Goal: Communication & Community: Answer question/provide support

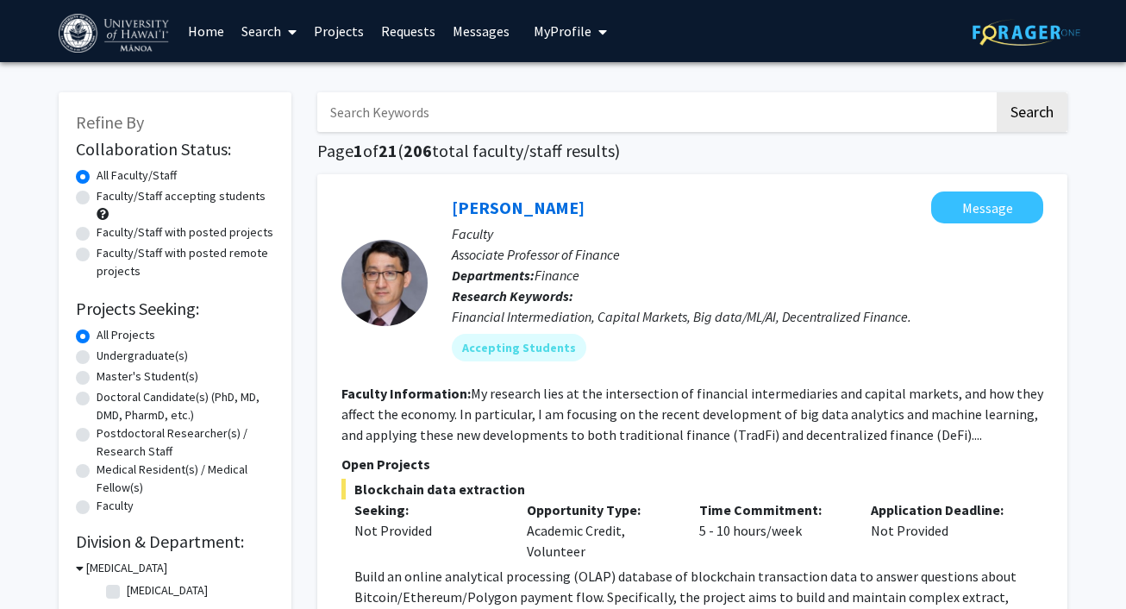
click at [566, 29] on span "My Profile" at bounding box center [563, 30] width 58 height 17
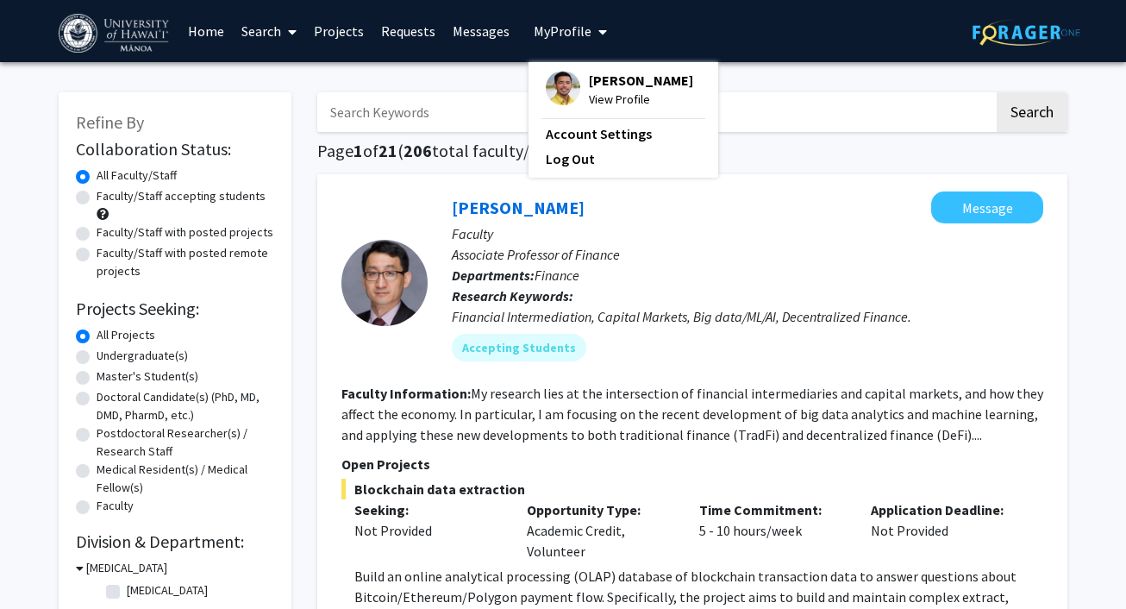
click at [616, 82] on span "[PERSON_NAME]" at bounding box center [641, 80] width 104 height 19
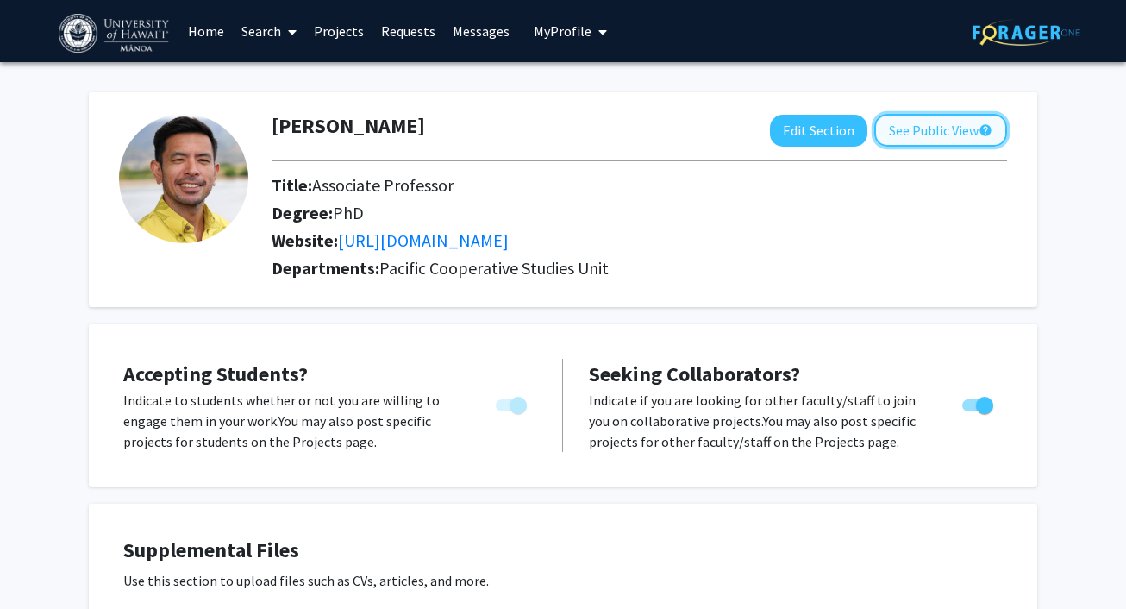
click at [912, 126] on button "See Public View help" at bounding box center [941, 130] width 133 height 33
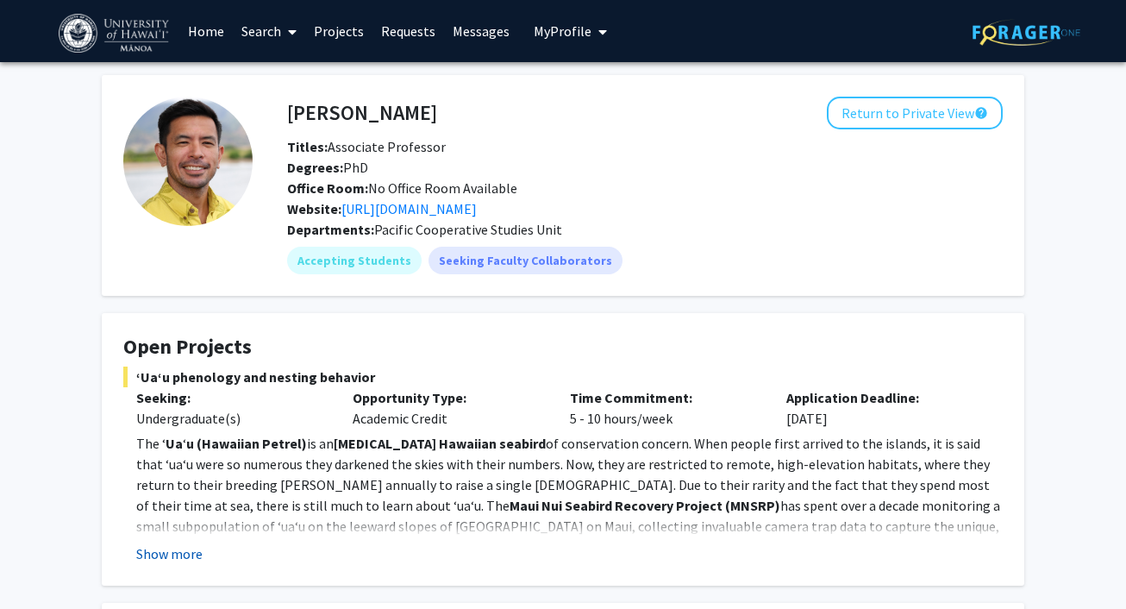
click at [173, 547] on button "Show more" at bounding box center [169, 553] width 66 height 21
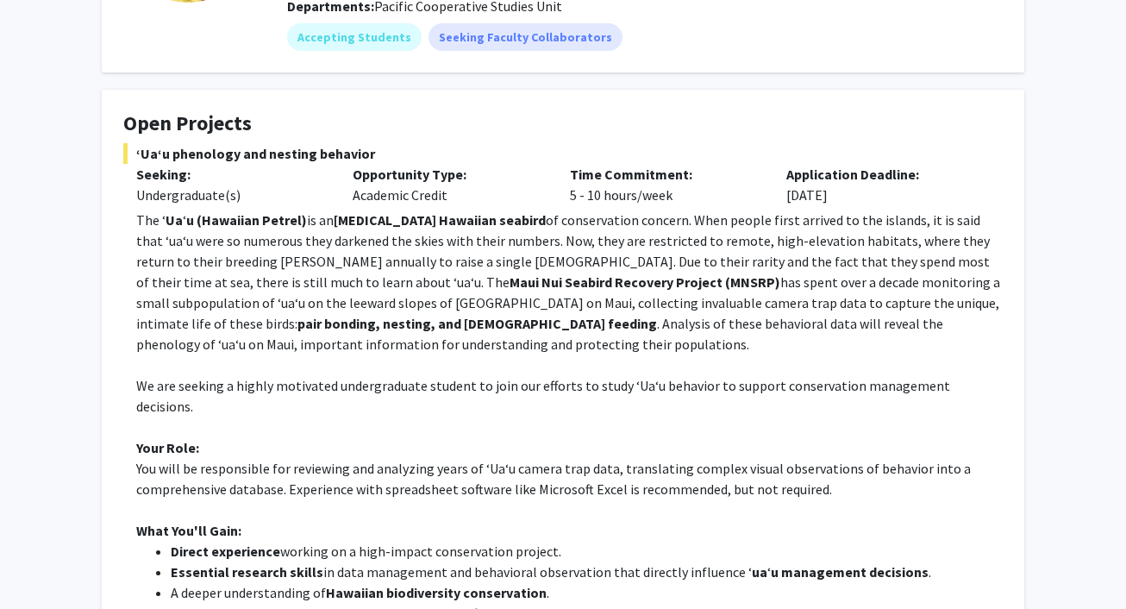
scroll to position [11, 0]
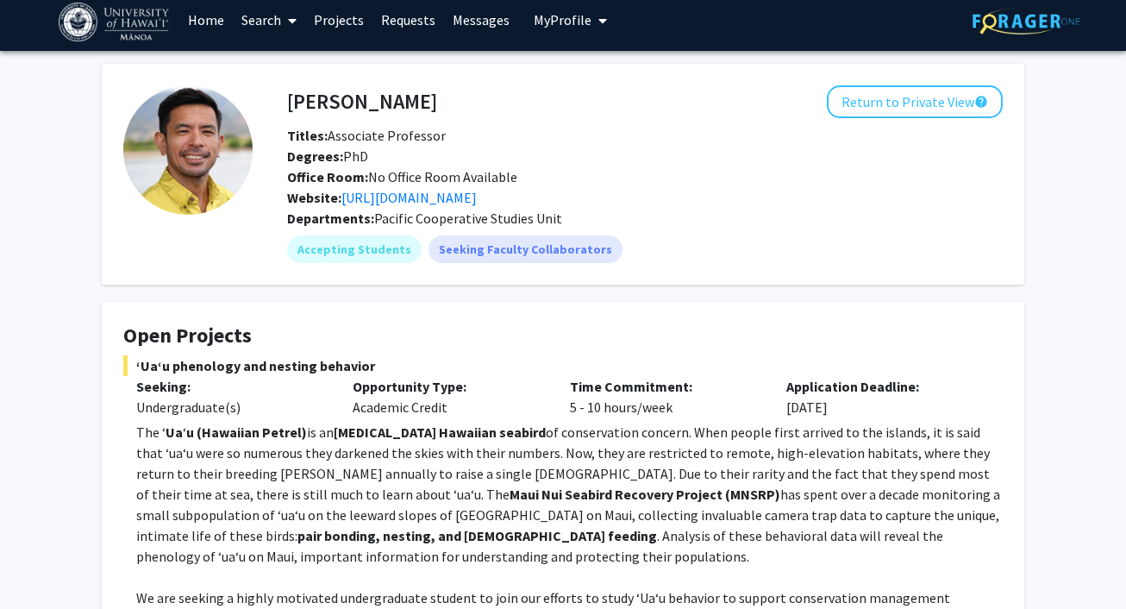
drag, startPoint x: 137, startPoint y: 367, endPoint x: 367, endPoint y: 367, distance: 230.3
click at [367, 367] on span "ʻUaʻu phenology and nesting behavior" at bounding box center [563, 365] width 880 height 21
copy span "ʻUaʻu phenology and nesting behavior"
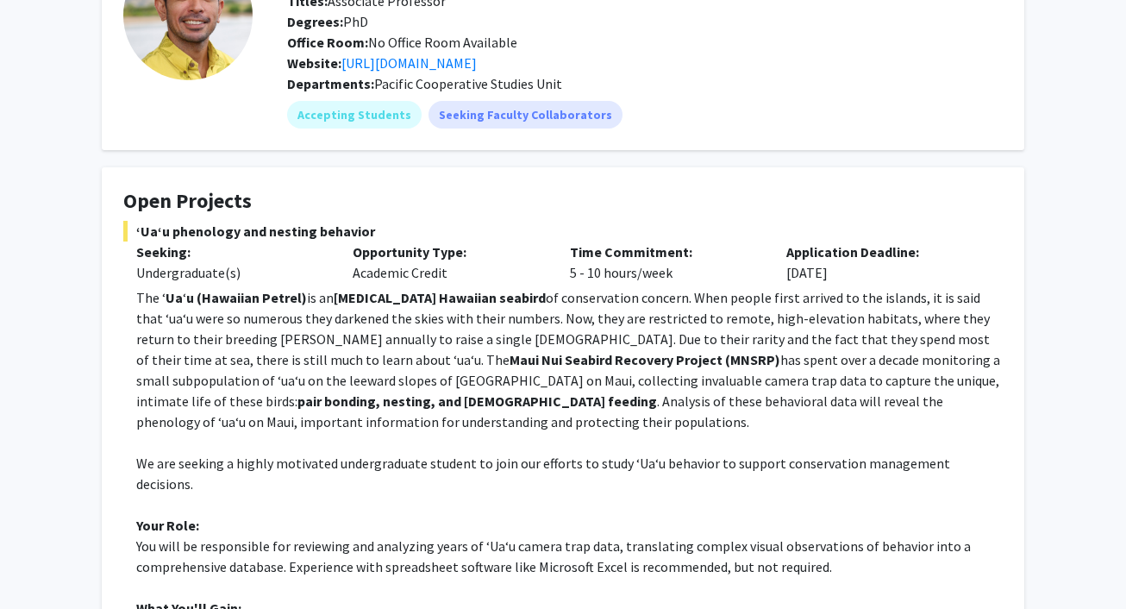
scroll to position [0, 0]
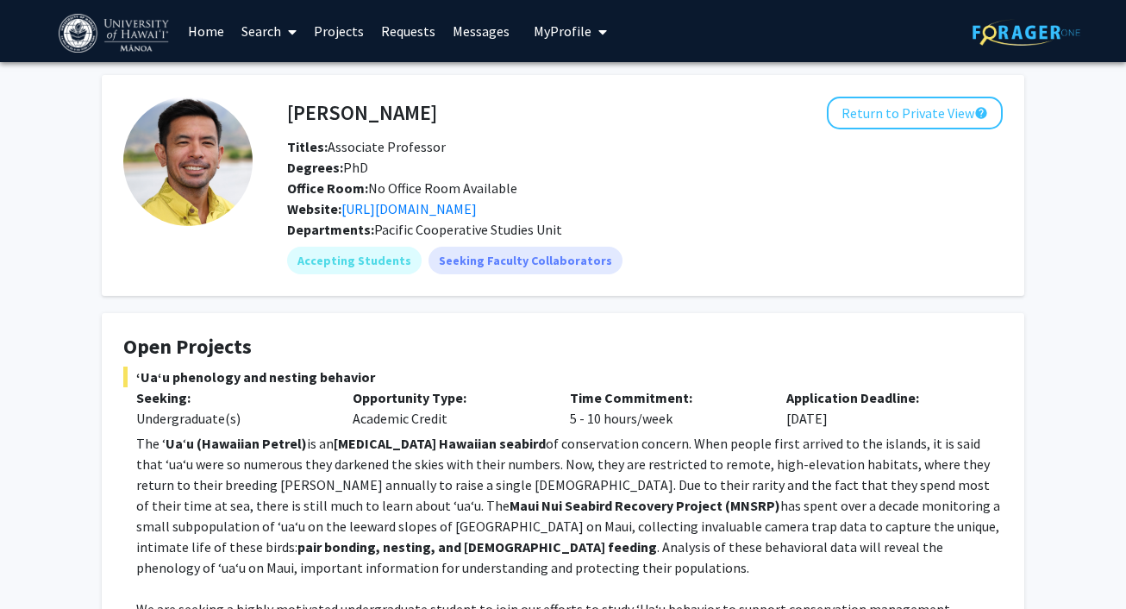
click at [212, 32] on link "Home" at bounding box center [205, 31] width 53 height 60
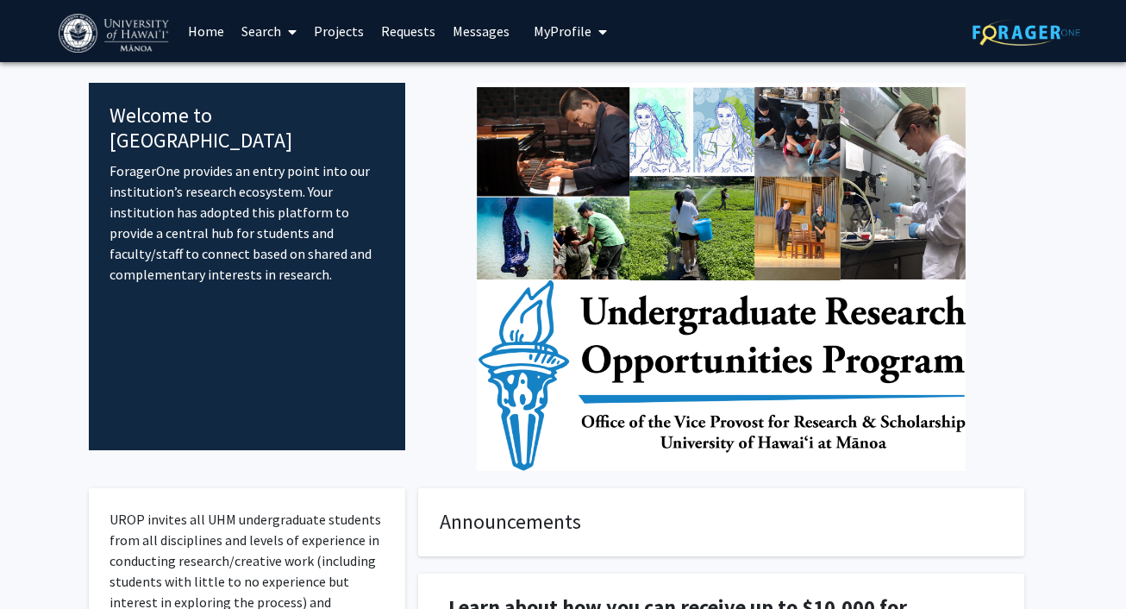
click at [413, 28] on link "Requests" at bounding box center [409, 31] width 72 height 60
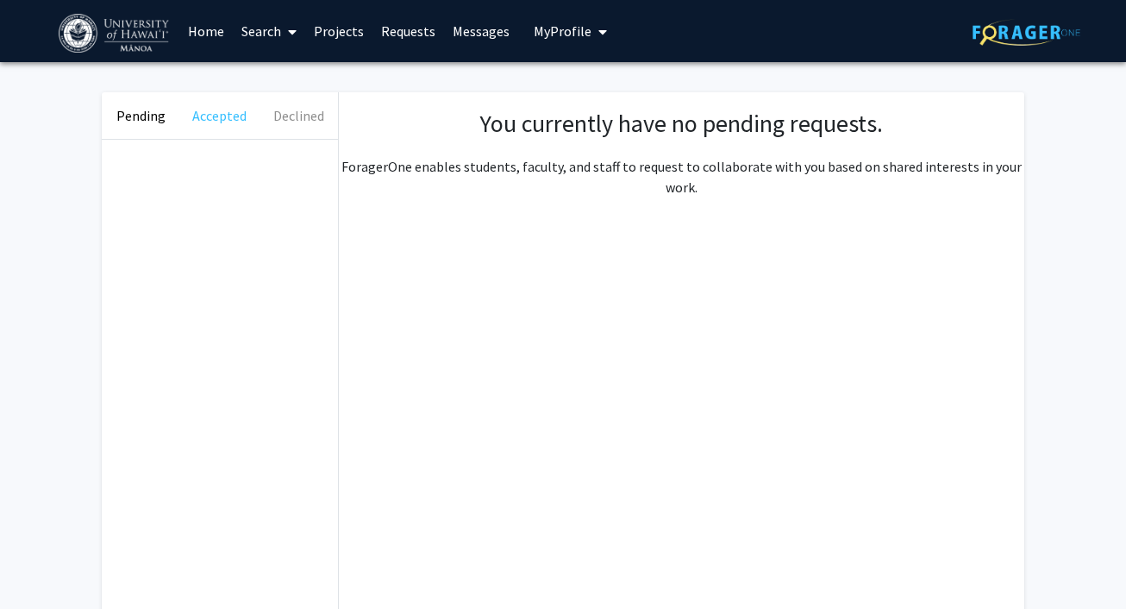
click at [190, 114] on button "Accepted" at bounding box center [219, 115] width 78 height 47
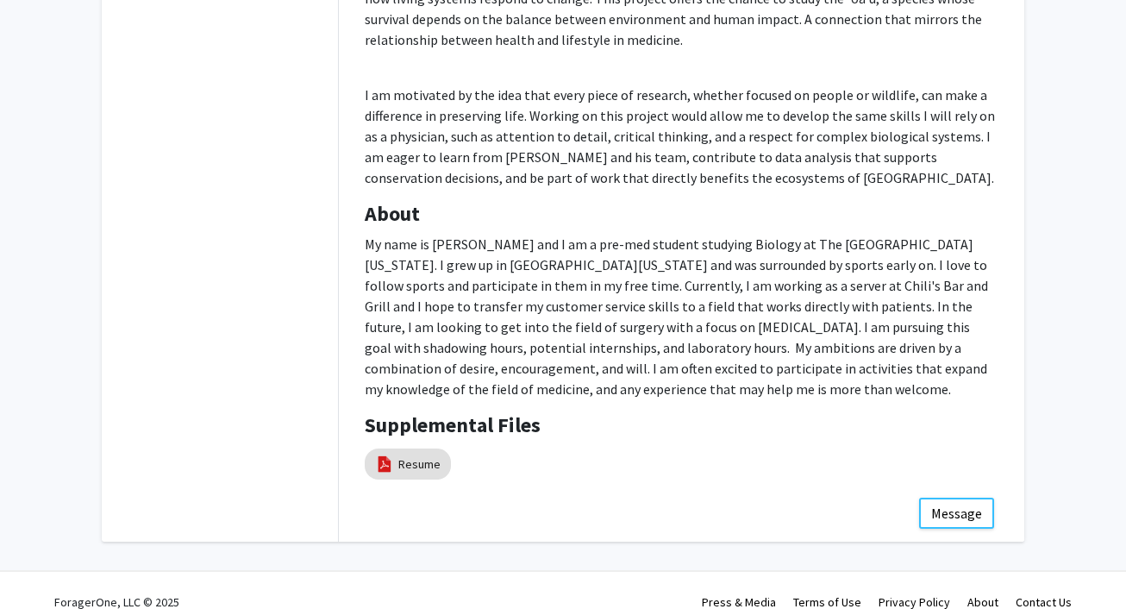
scroll to position [383, 0]
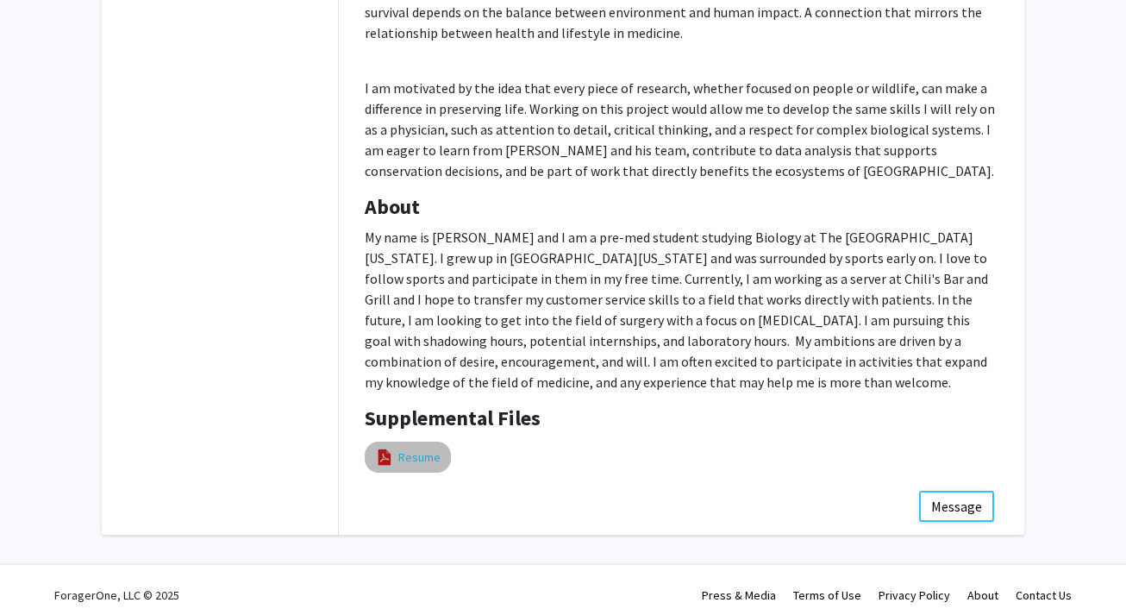
click at [407, 453] on link "Resume" at bounding box center [419, 458] width 42 height 18
select select "custom"
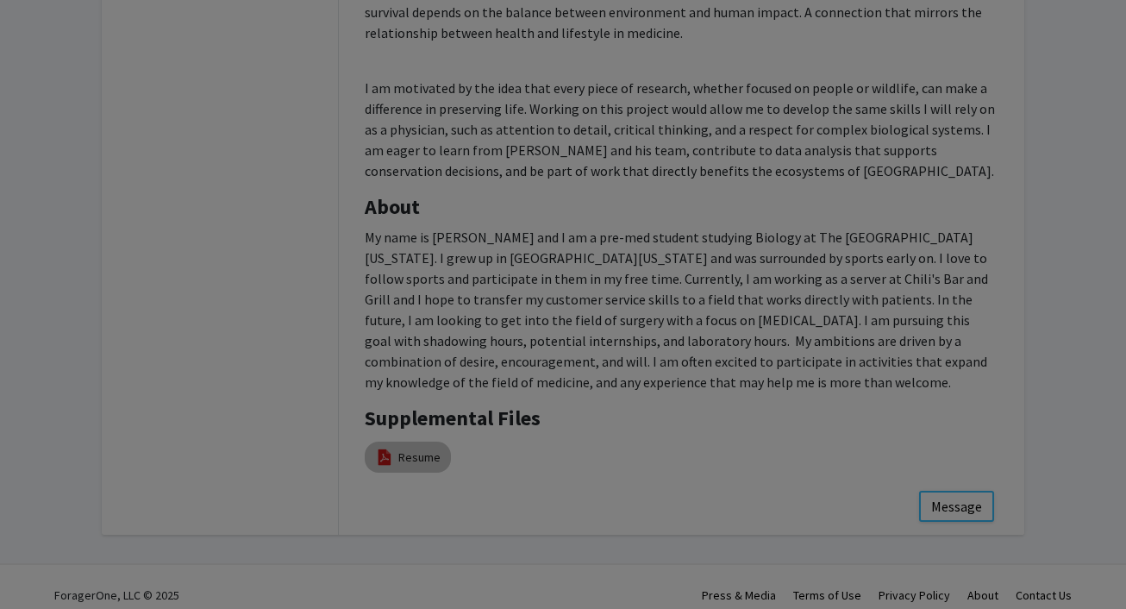
type input "0"
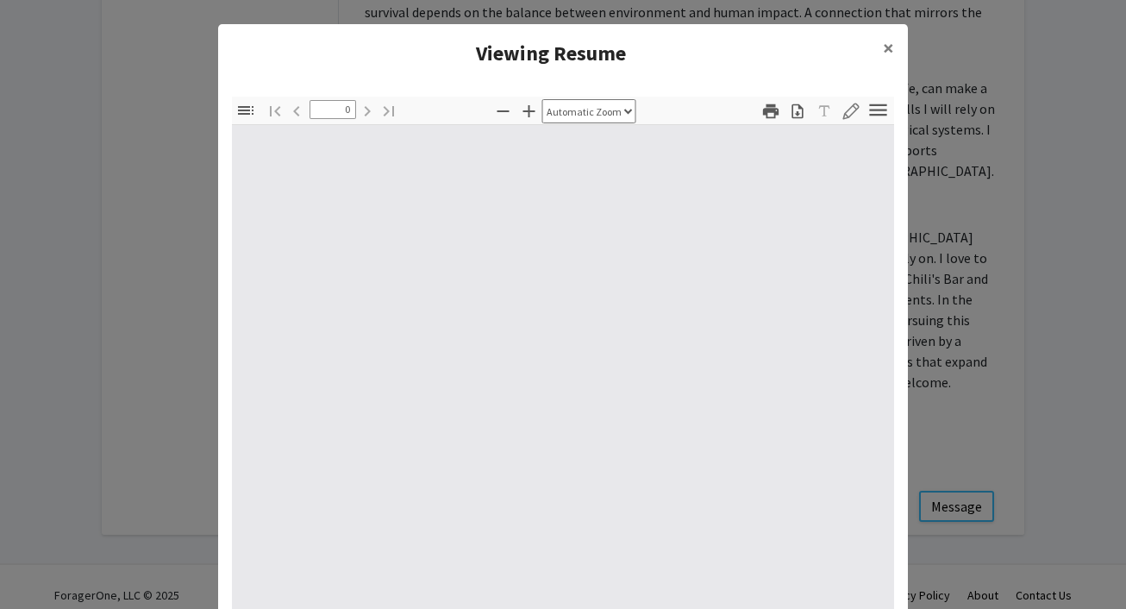
select select "custom"
type input "1"
select select "auto"
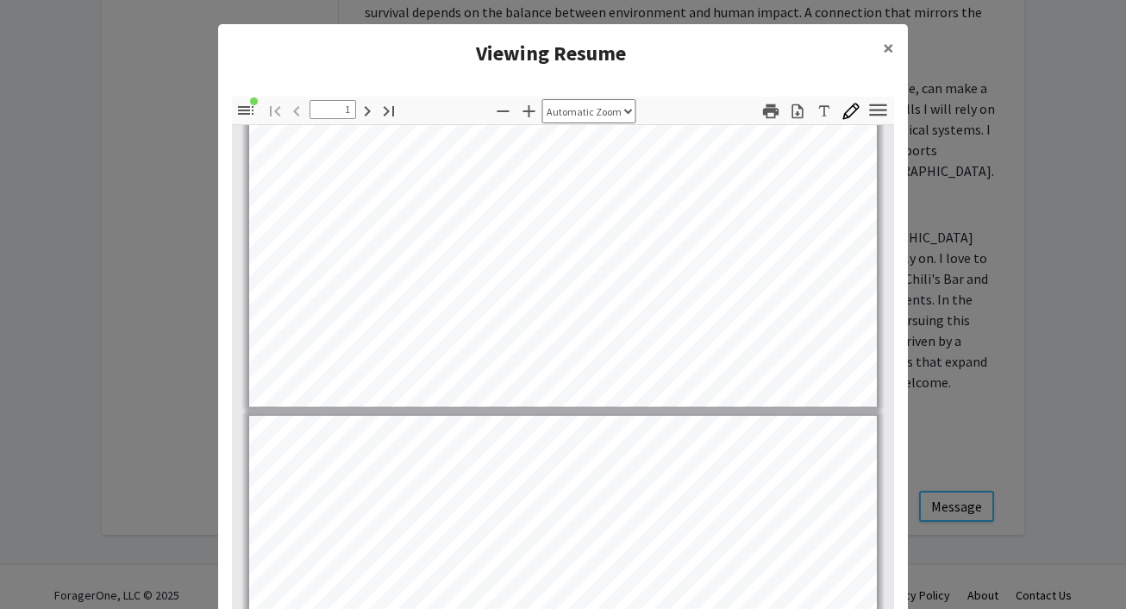
type input "2"
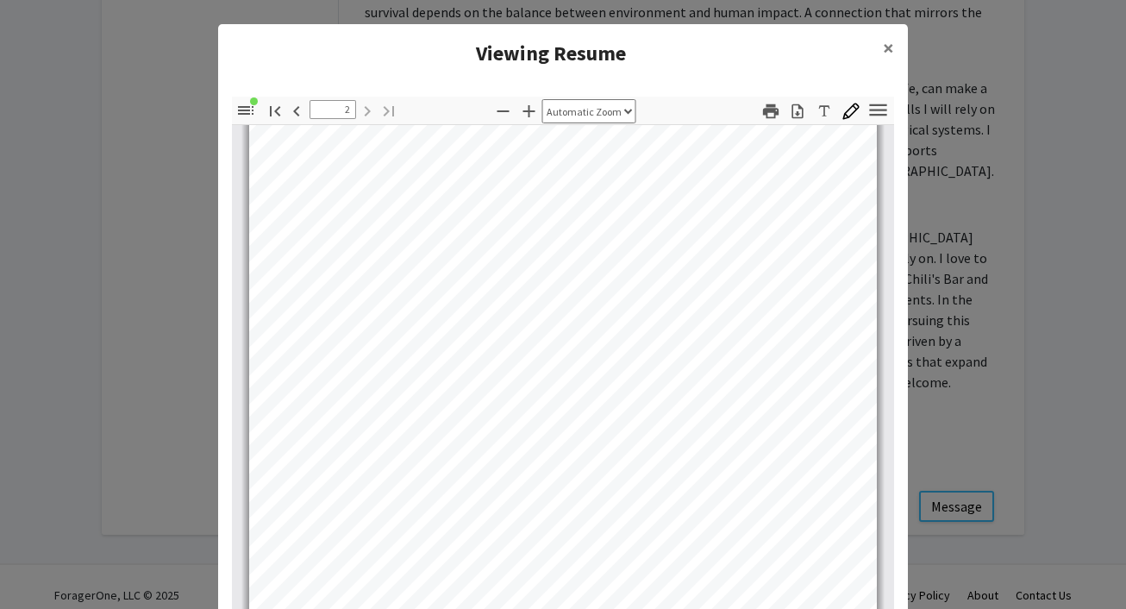
scroll to position [1162, 0]
click at [950, 261] on modal-container "Viewing Resume × Thumbnails Document Outline Attachments Layers Current Outline…" at bounding box center [563, 304] width 1126 height 609
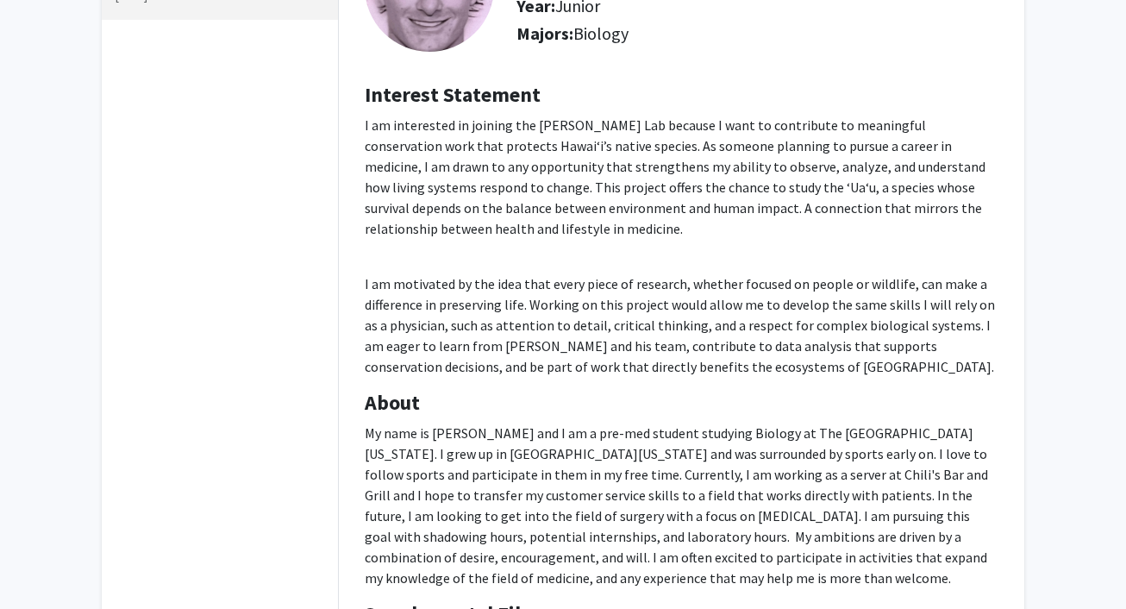
scroll to position [0, 0]
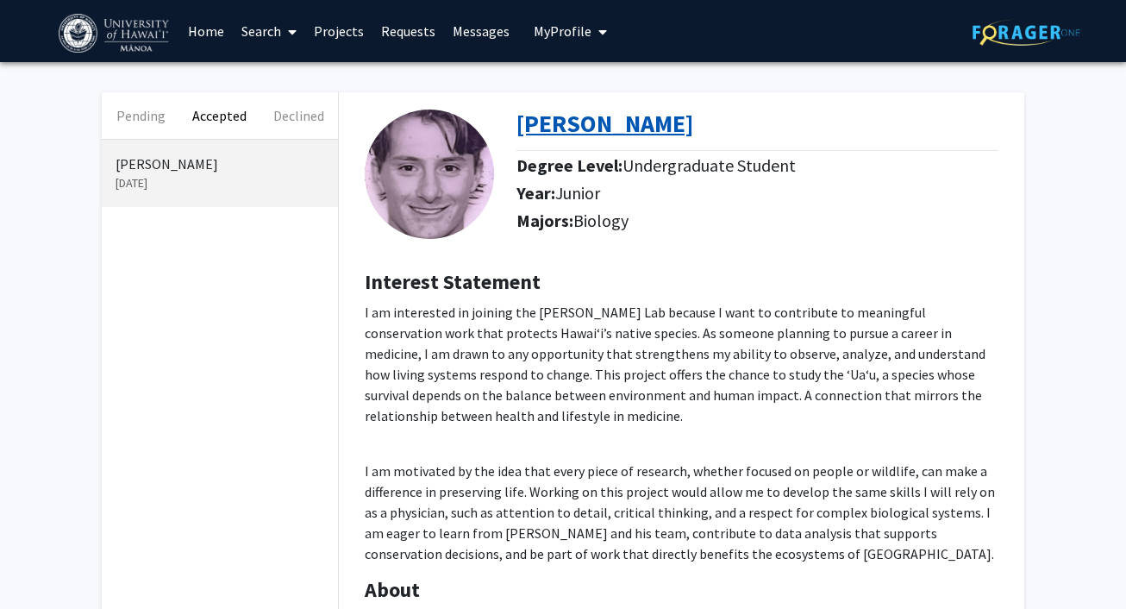
click at [588, 124] on b "[PERSON_NAME]" at bounding box center [605, 123] width 177 height 31
click at [465, 34] on link "Messages" at bounding box center [481, 31] width 74 height 60
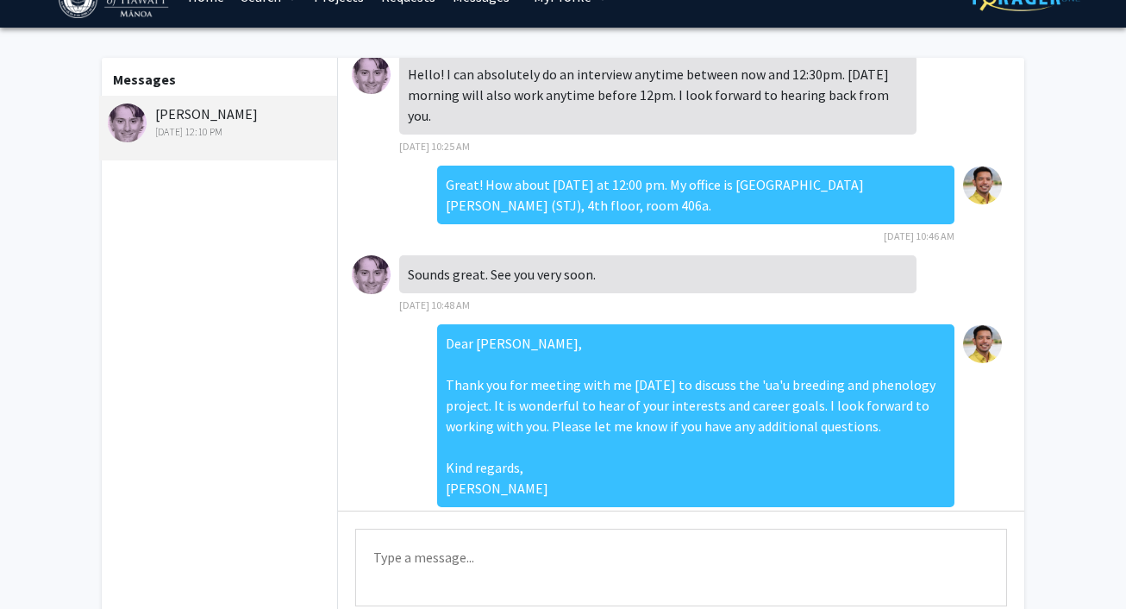
scroll to position [38, 0]
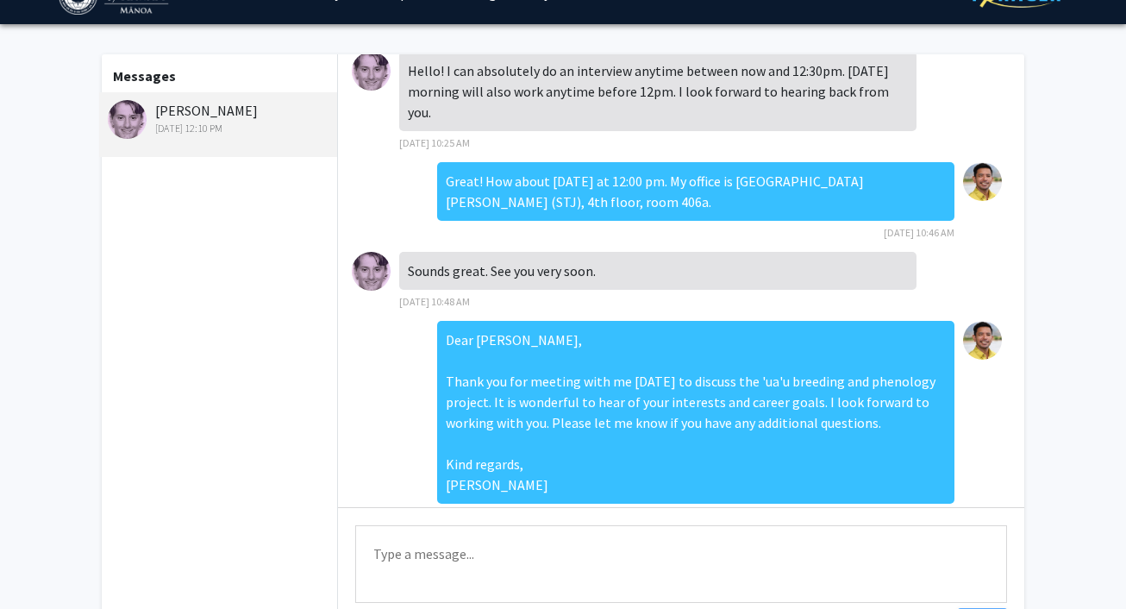
click at [409, 555] on textarea "Type a message" at bounding box center [681, 564] width 652 height 78
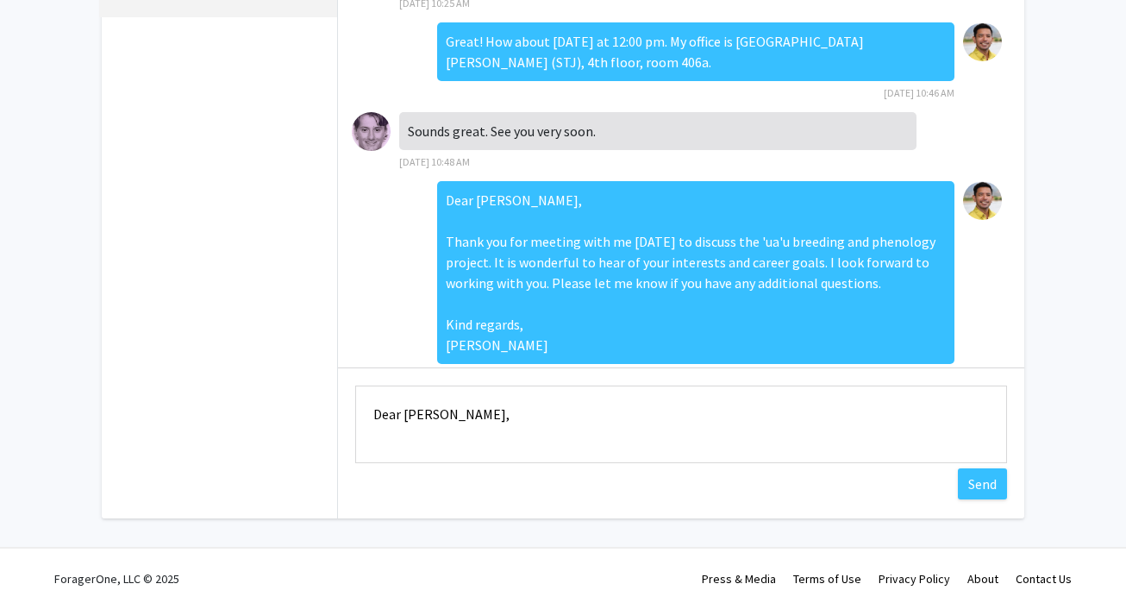
scroll to position [2, 0]
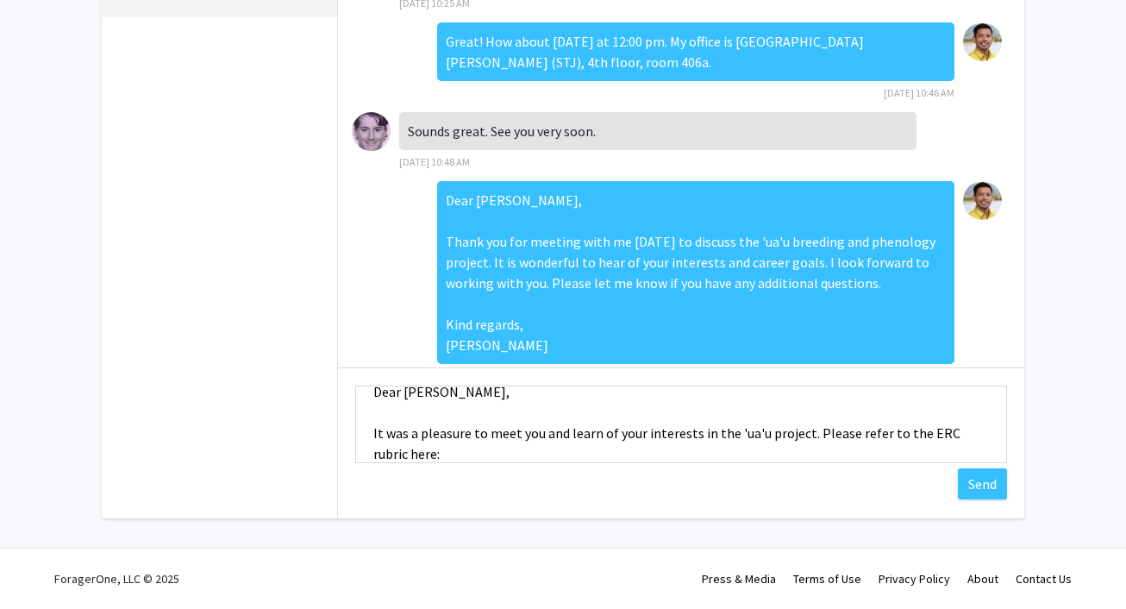
paste textarea "[URL][DOMAIN_NAME]"
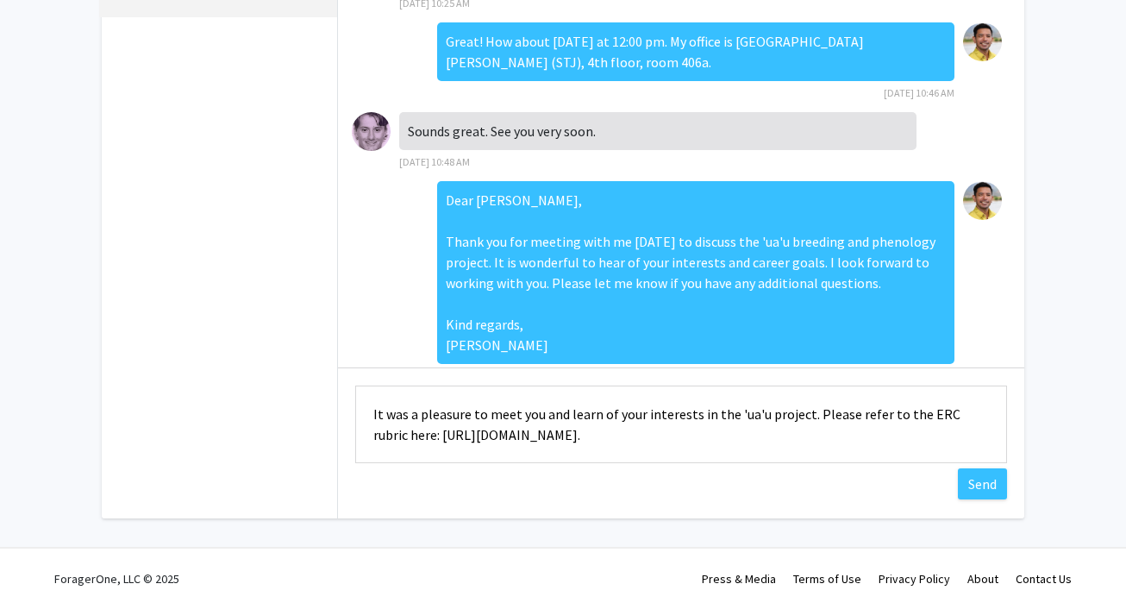
drag, startPoint x: 468, startPoint y: 451, endPoint x: 404, endPoint y: 430, distance: 67.9
click at [404, 430] on textarea "Dear [PERSON_NAME], It was a pleasure to meet you and learn of your interests i…" at bounding box center [681, 425] width 652 height 78
paste textarea "Message"
type textarea "Dear [PERSON_NAME], It was a pleasure to meet you and learn of your interests i…"
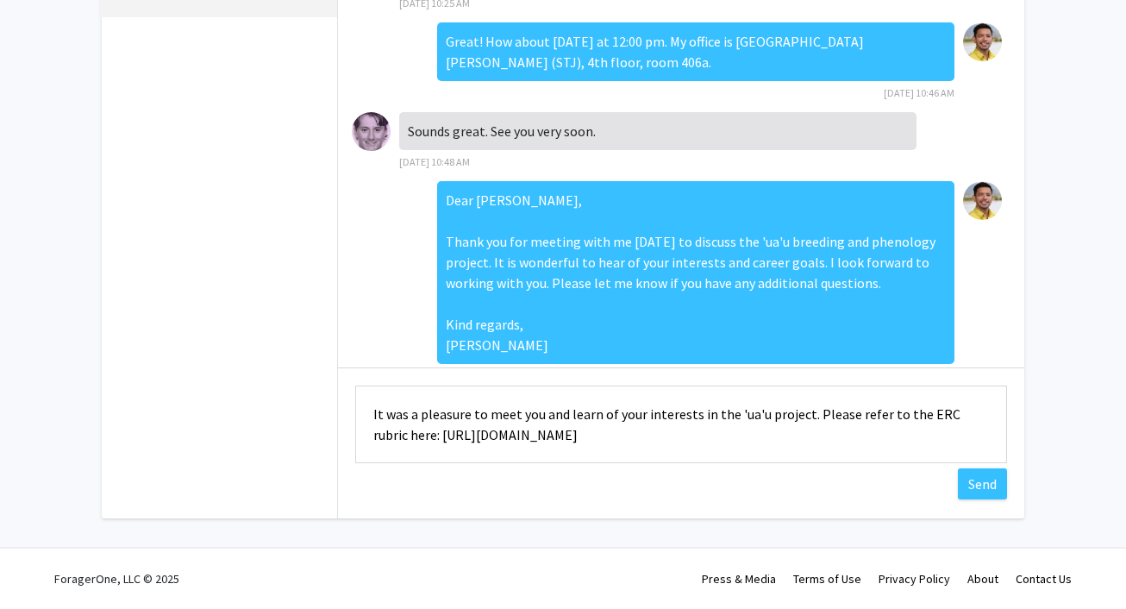
scroll to position [0, 0]
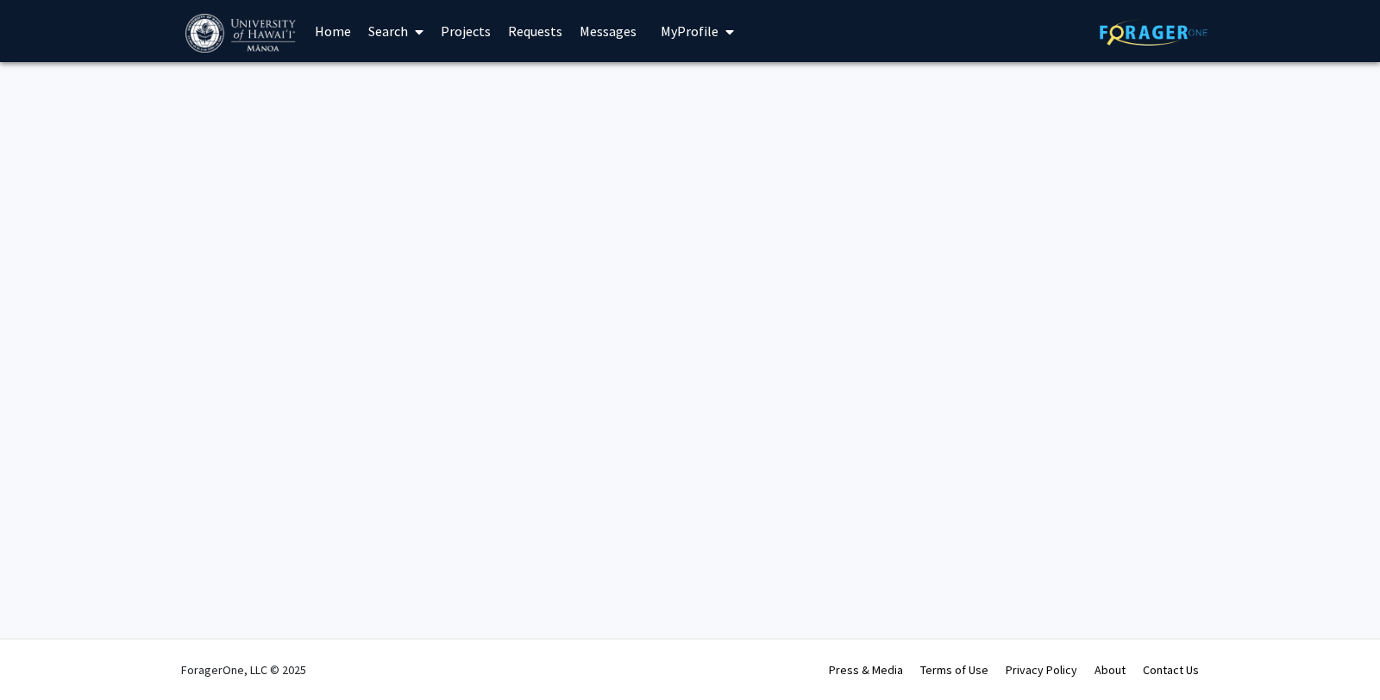
click at [524, 29] on link "Requests" at bounding box center [535, 31] width 72 height 60
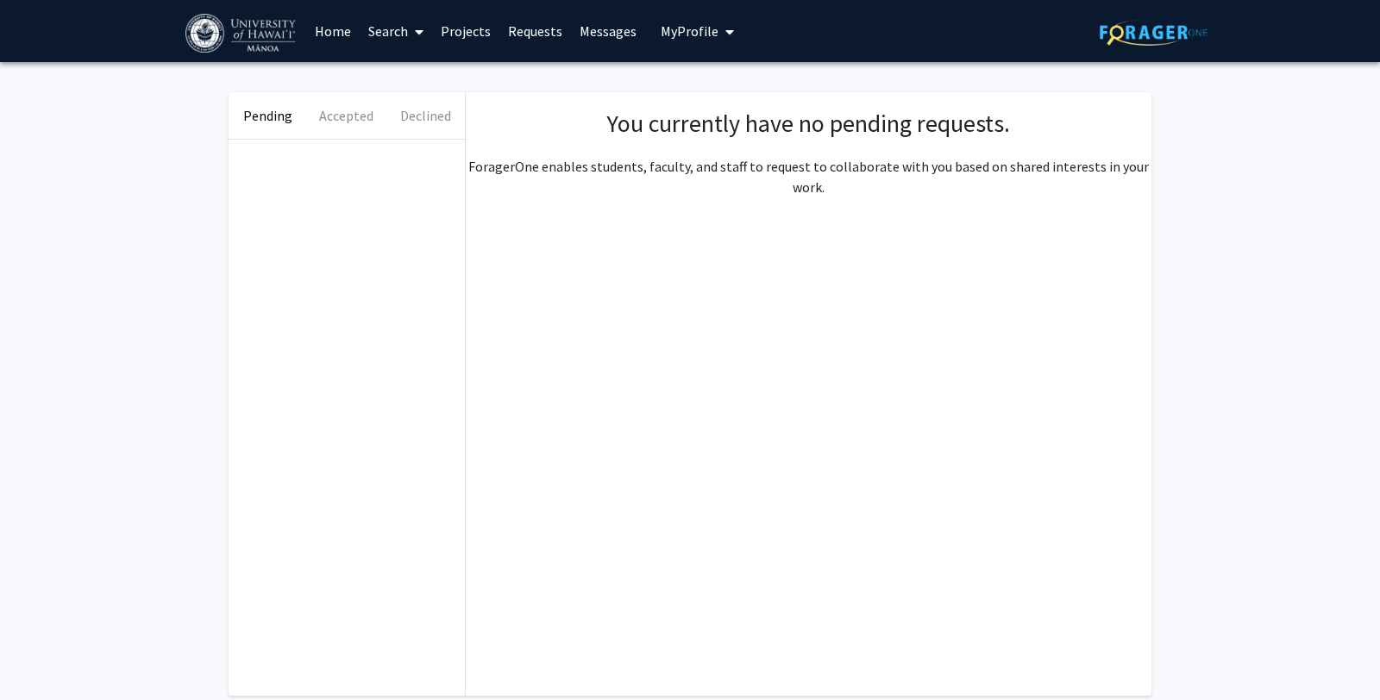
click at [633, 30] on link "Messages" at bounding box center [608, 31] width 74 height 60
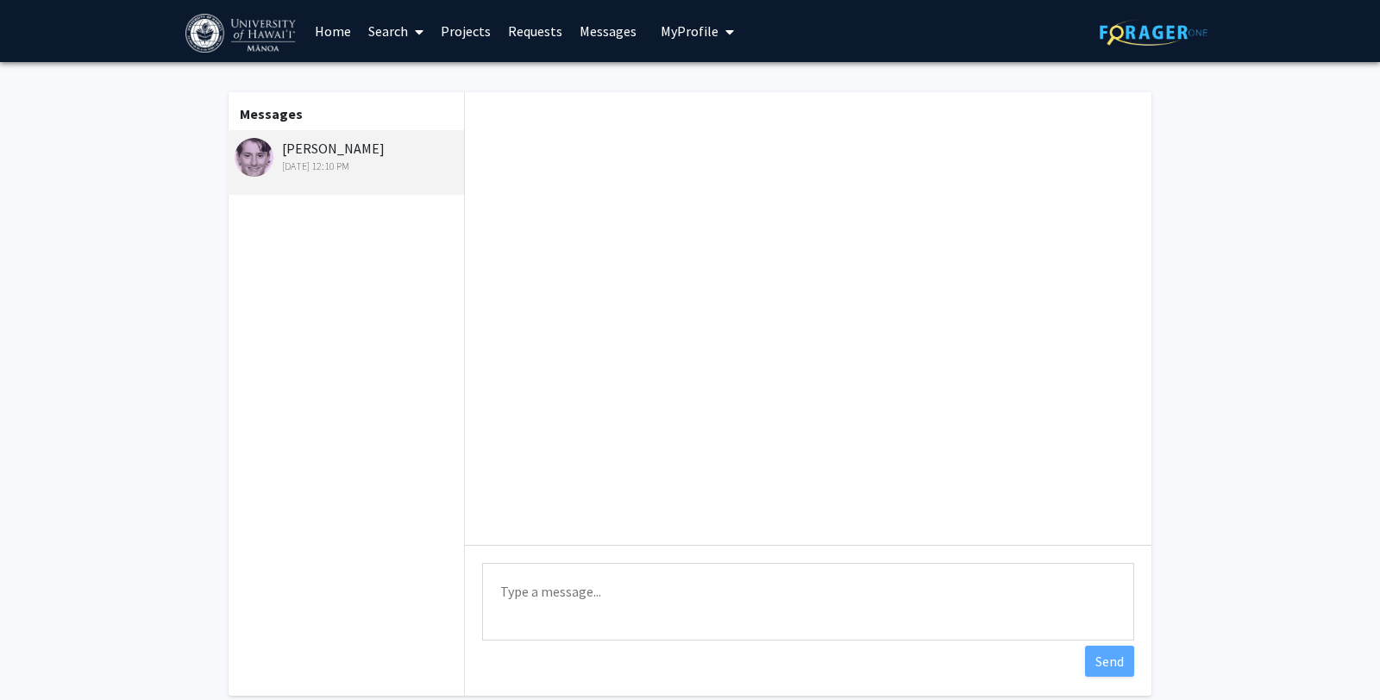
scroll to position [127, 0]
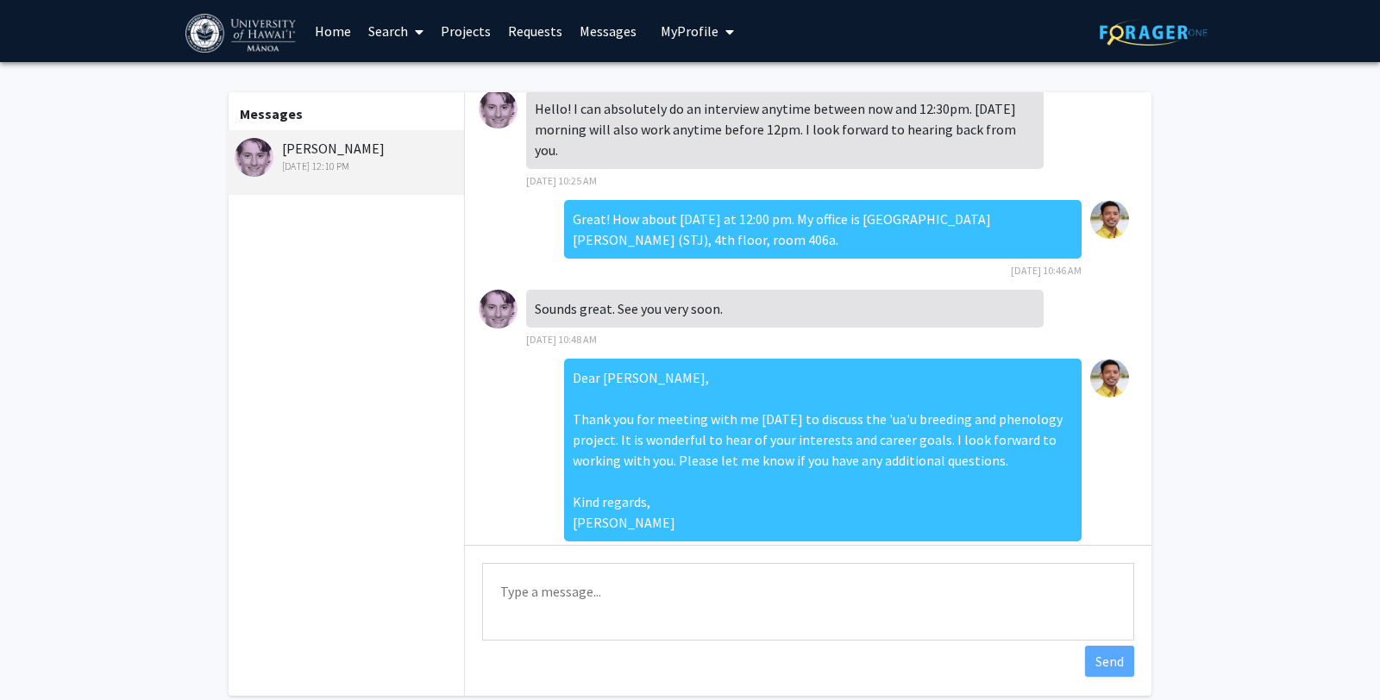
click at [693, 28] on span "My Profile" at bounding box center [690, 30] width 58 height 17
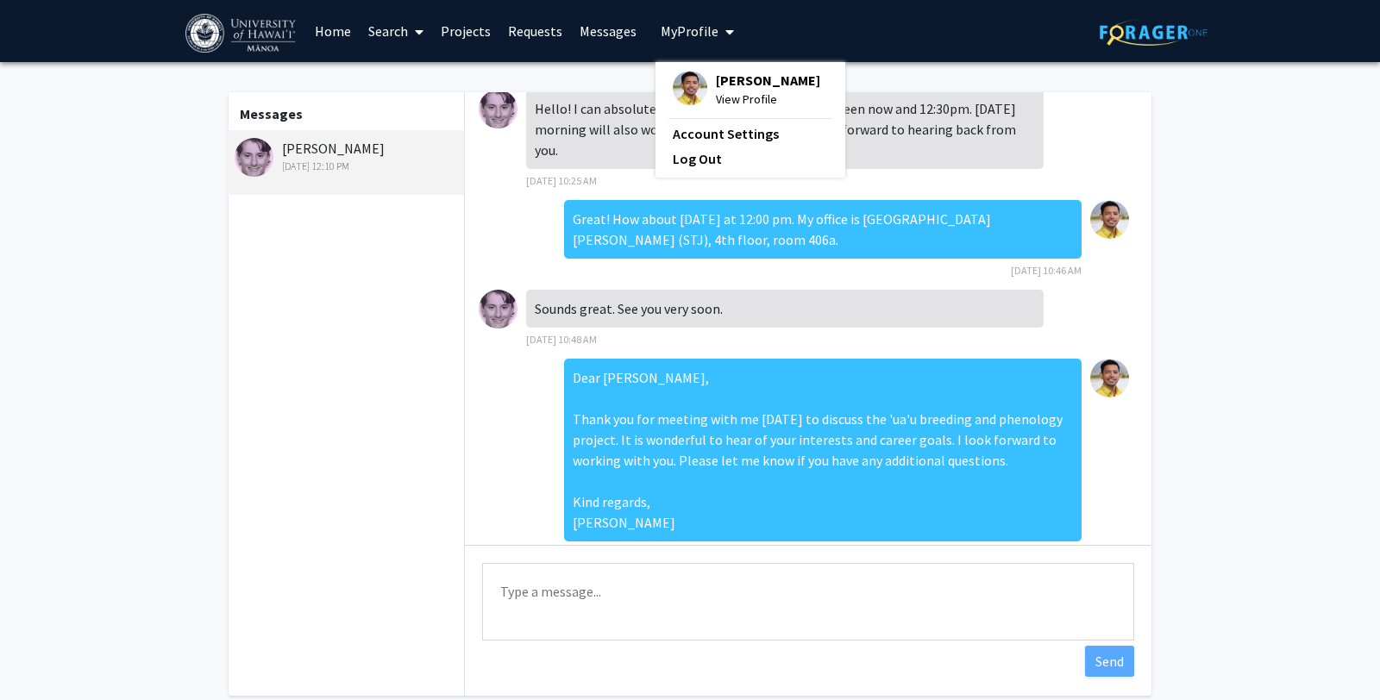
click at [631, 304] on div "Sounds great. See you very soon. [DATE] 10:48 AM" at bounding box center [785, 319] width 518 height 59
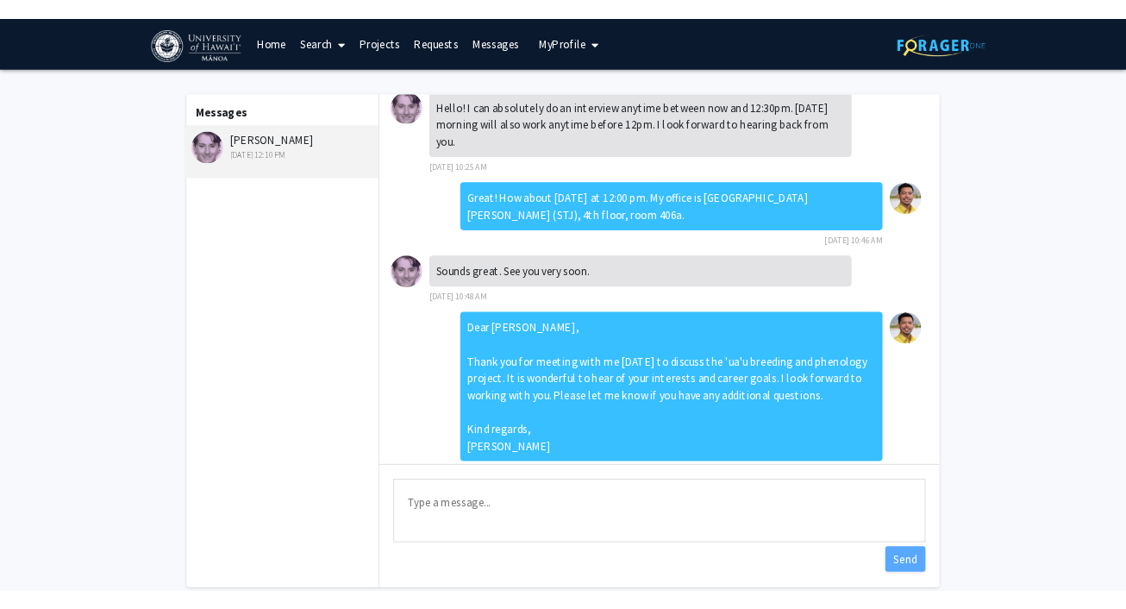
scroll to position [0, 0]
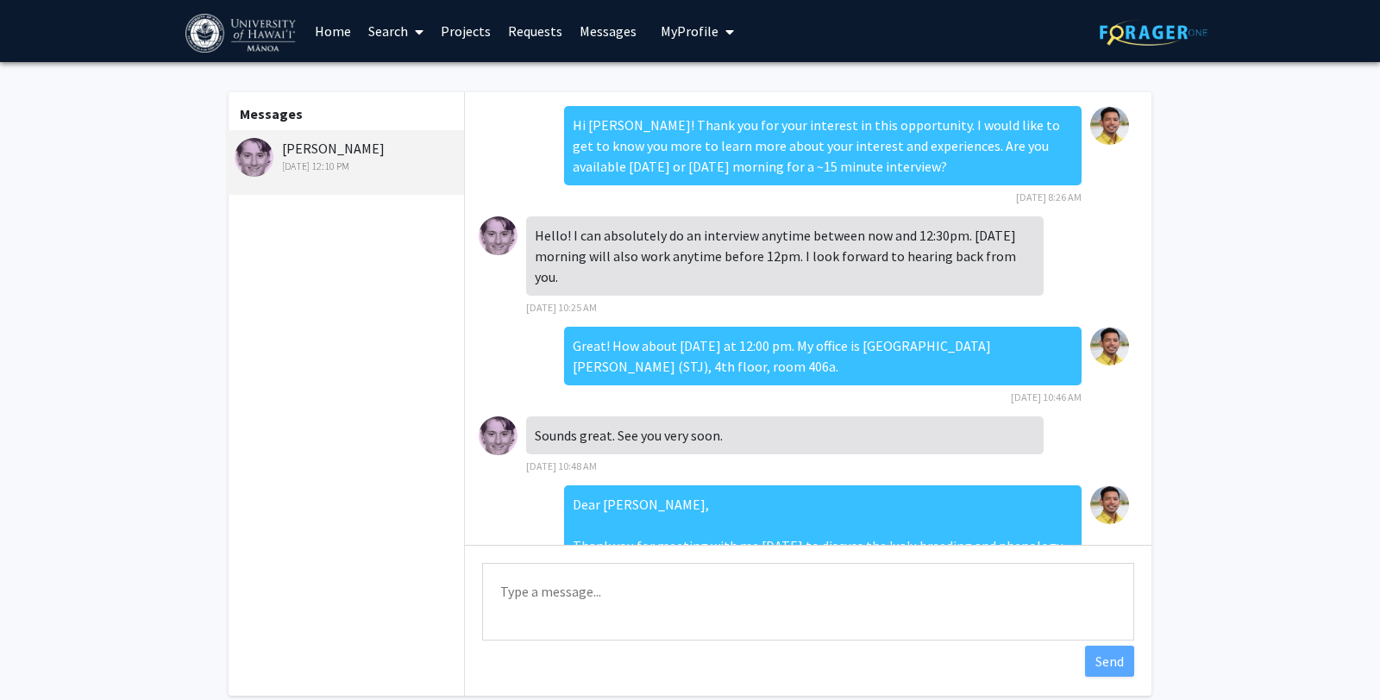
click at [728, 36] on icon "My profile dropdown to access profile and logout" at bounding box center [729, 32] width 9 height 14
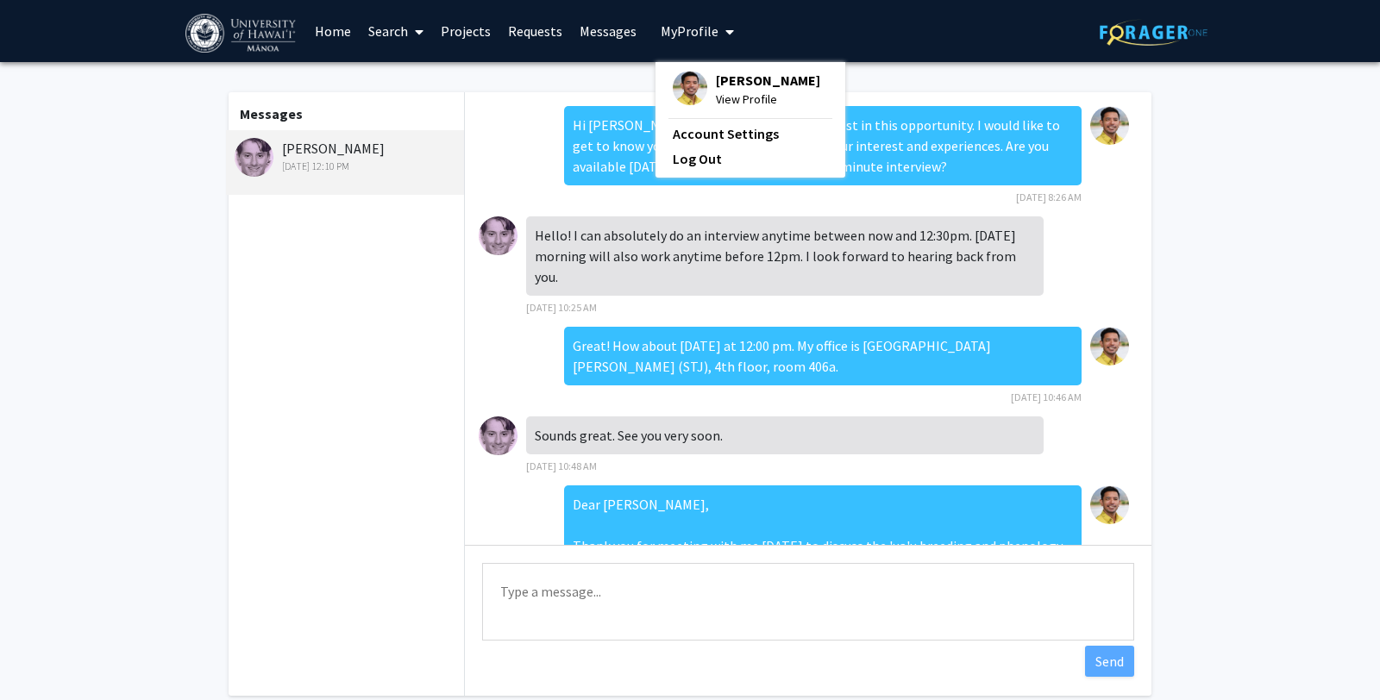
click at [469, 29] on link "Projects" at bounding box center [465, 31] width 67 height 60
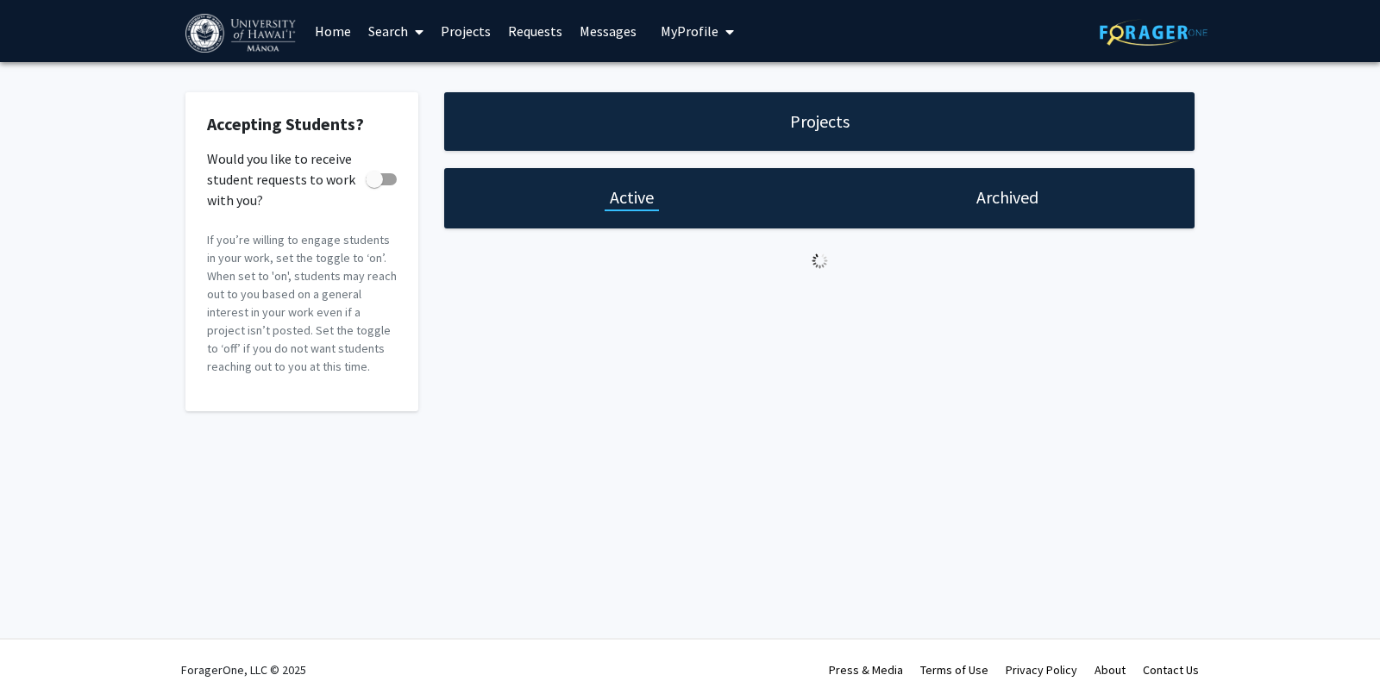
checkbox input "true"
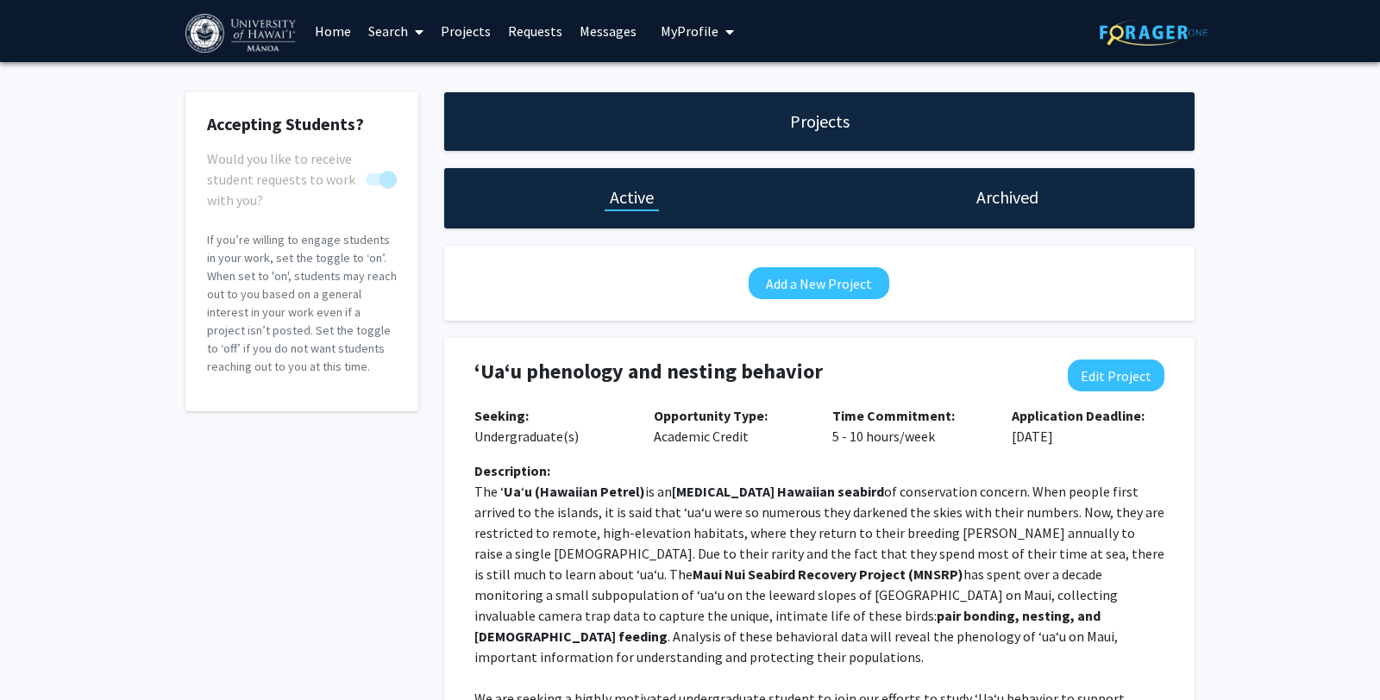
click at [335, 28] on link "Home" at bounding box center [332, 31] width 53 height 60
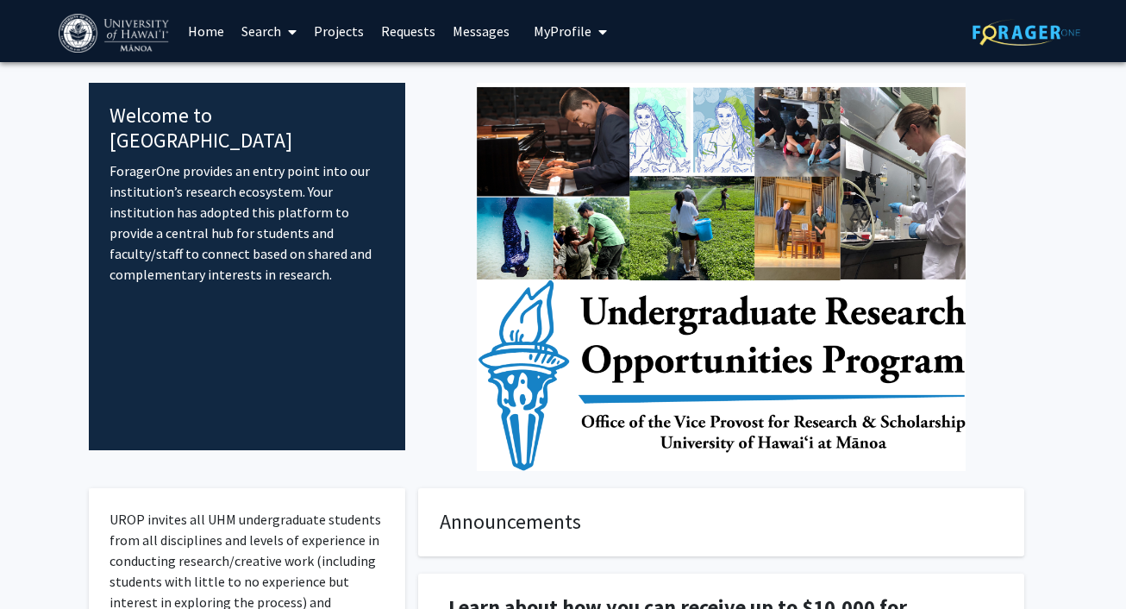
click at [334, 28] on link "Projects" at bounding box center [338, 31] width 67 height 60
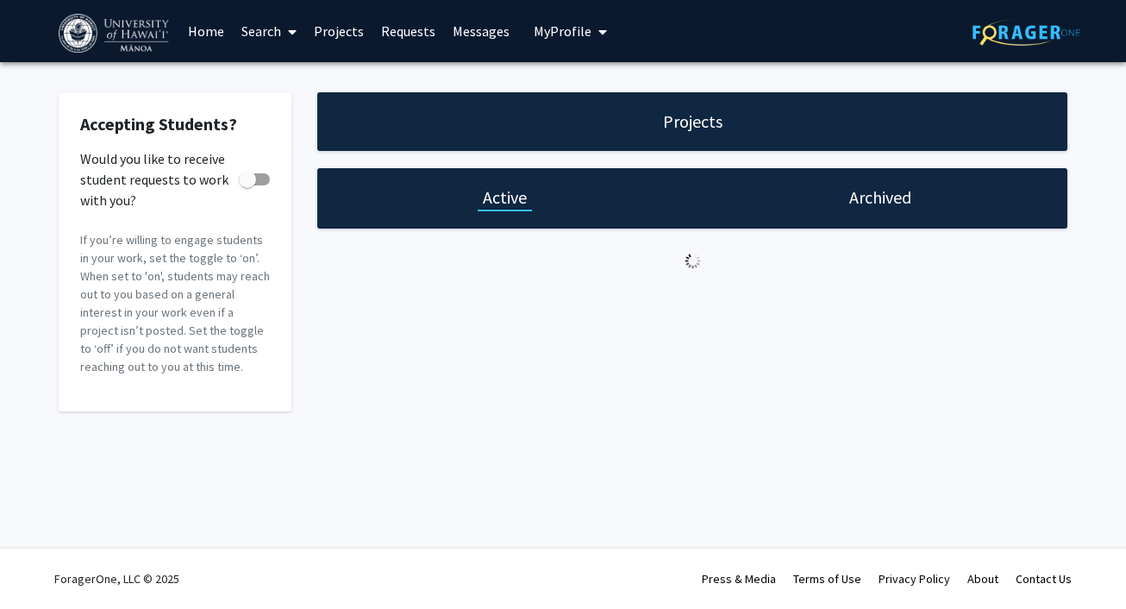
checkbox input "true"
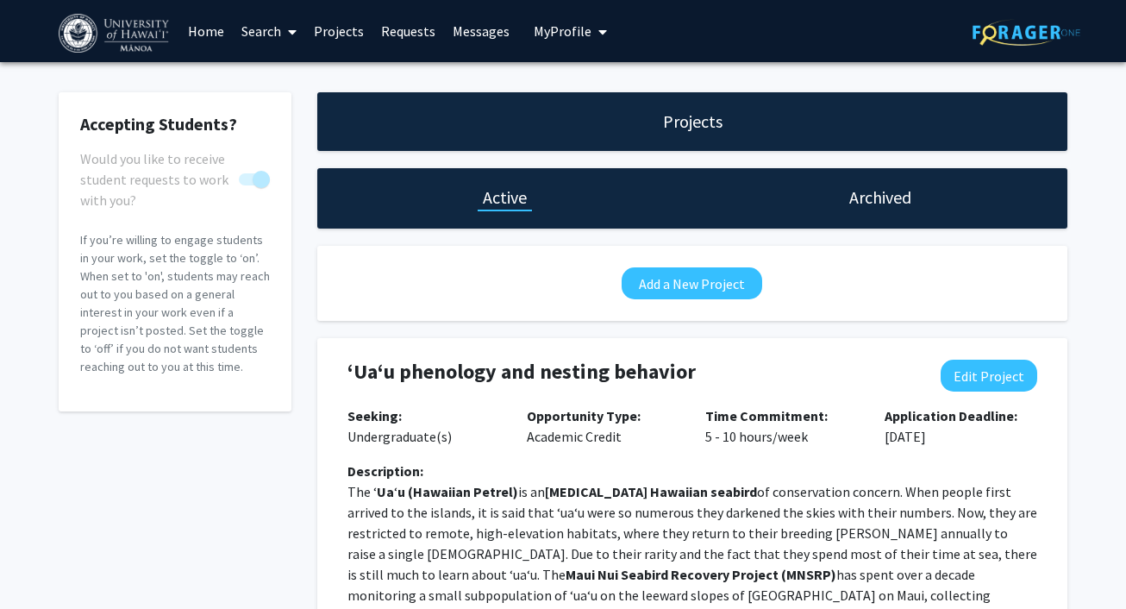
click at [347, 28] on link "Projects" at bounding box center [338, 31] width 67 height 60
click at [394, 32] on link "Requests" at bounding box center [409, 31] width 72 height 60
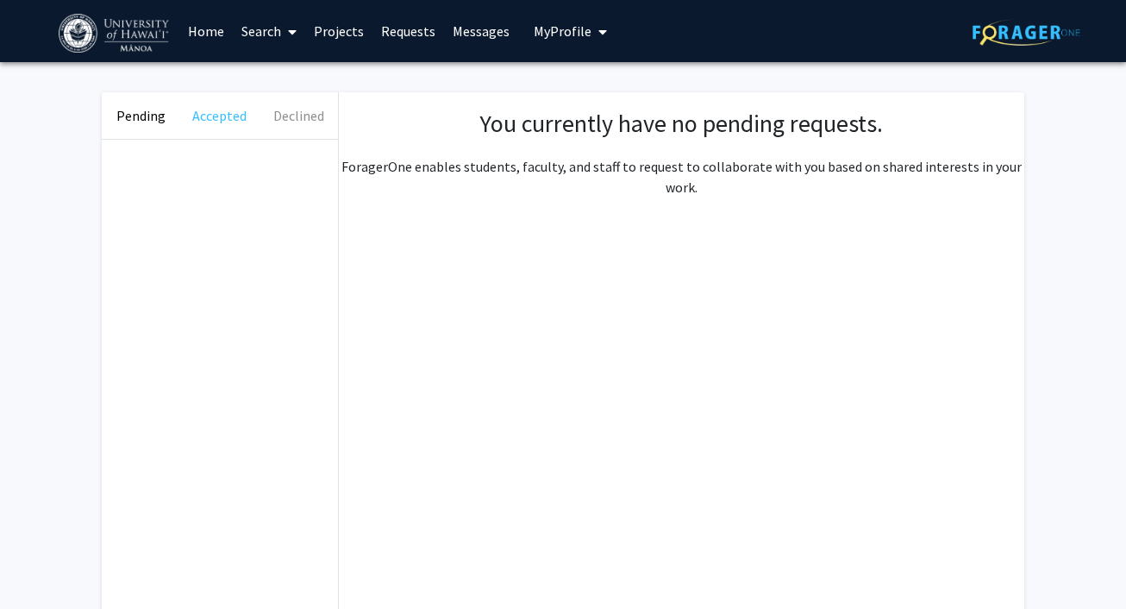
click at [222, 115] on button "Accepted" at bounding box center [219, 115] width 78 height 47
